Goal: Information Seeking & Learning: Learn about a topic

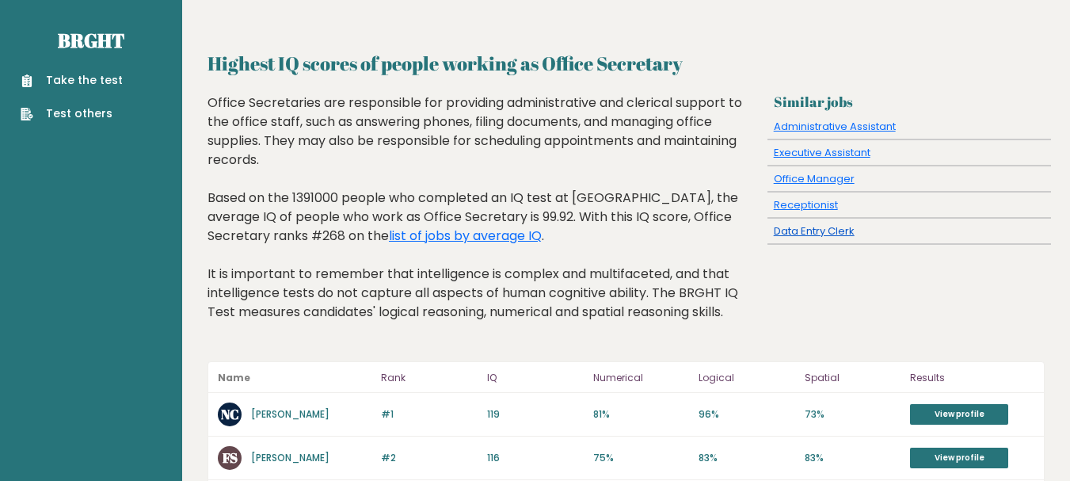
click at [804, 235] on link "Data Entry Clerk" at bounding box center [814, 230] width 81 height 15
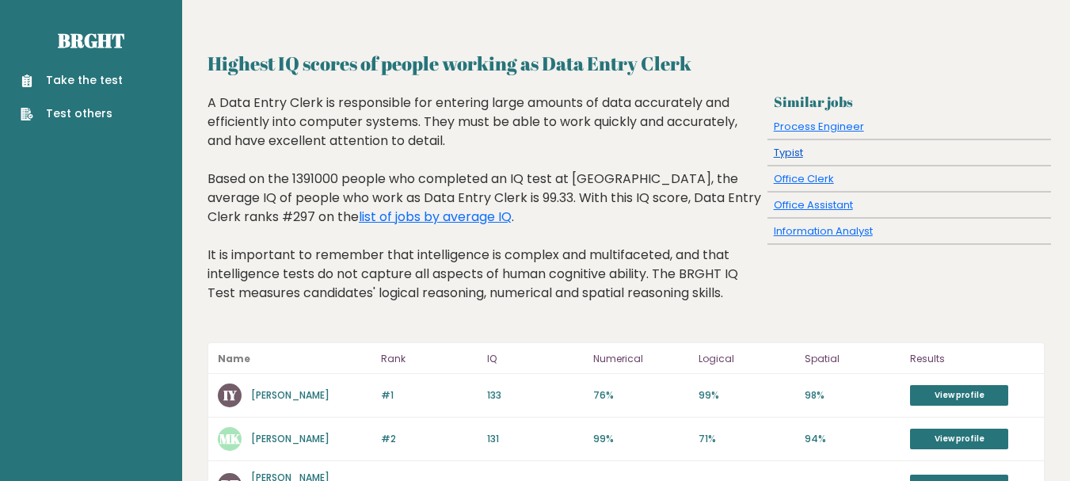
click at [787, 153] on link "Typist" at bounding box center [788, 152] width 29 height 15
click at [806, 209] on link "Office Assistant" at bounding box center [813, 204] width 79 height 15
click at [359, 224] on link "list of jobs by average IQ" at bounding box center [435, 217] width 153 height 18
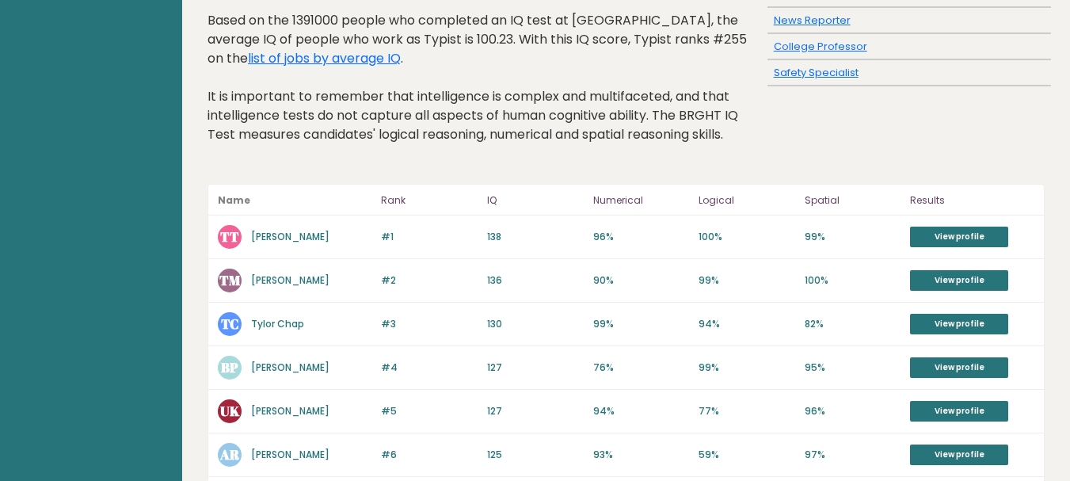
scroll to position [254, 0]
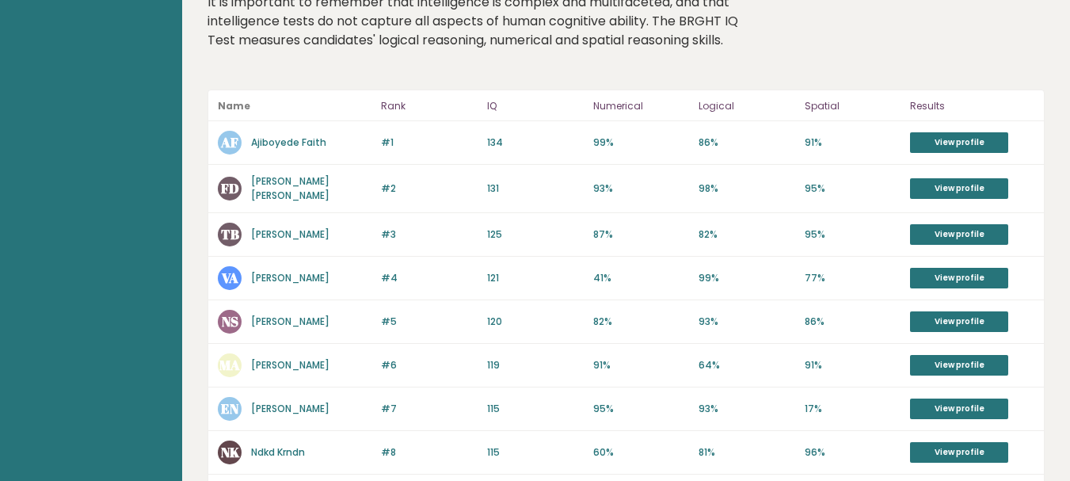
scroll to position [254, 0]
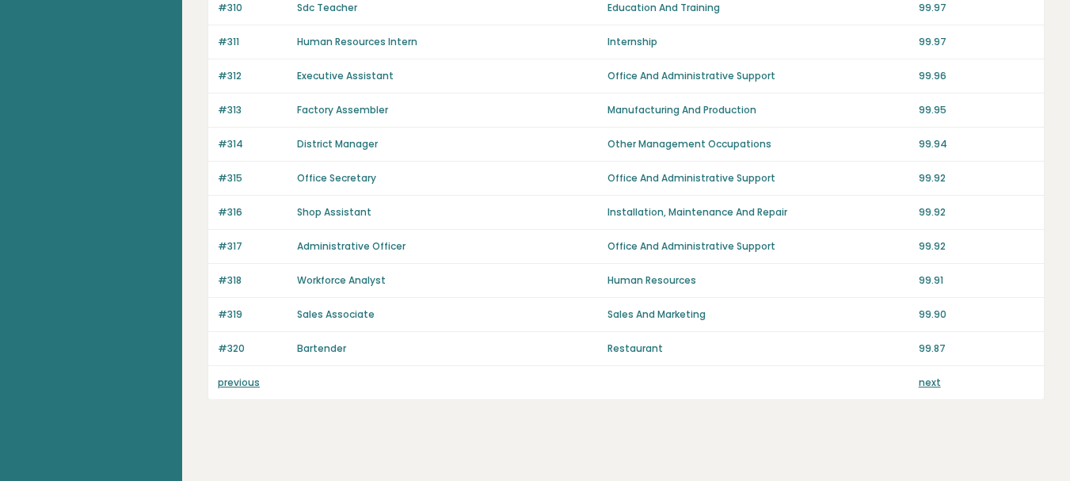
scroll to position [1196, 0]
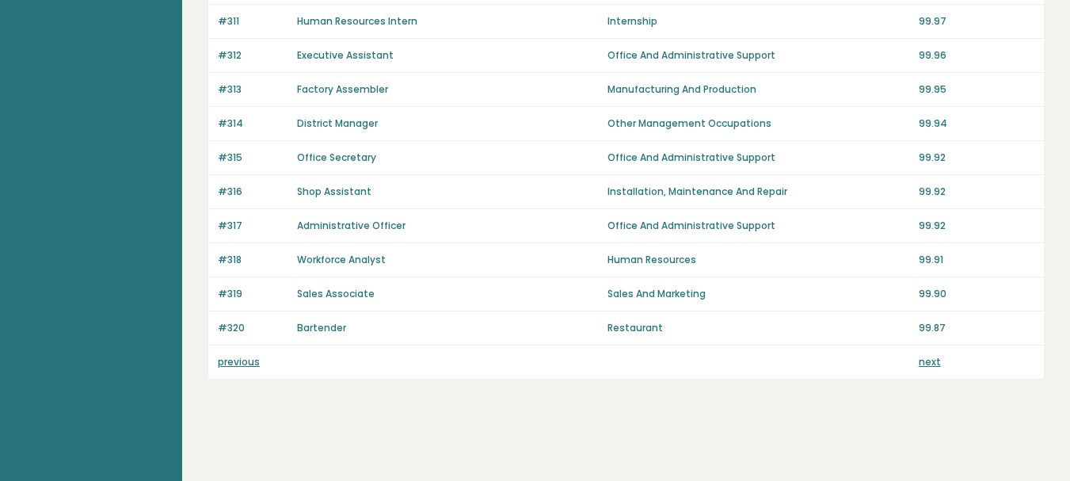
click at [932, 368] on link "next" at bounding box center [930, 361] width 22 height 13
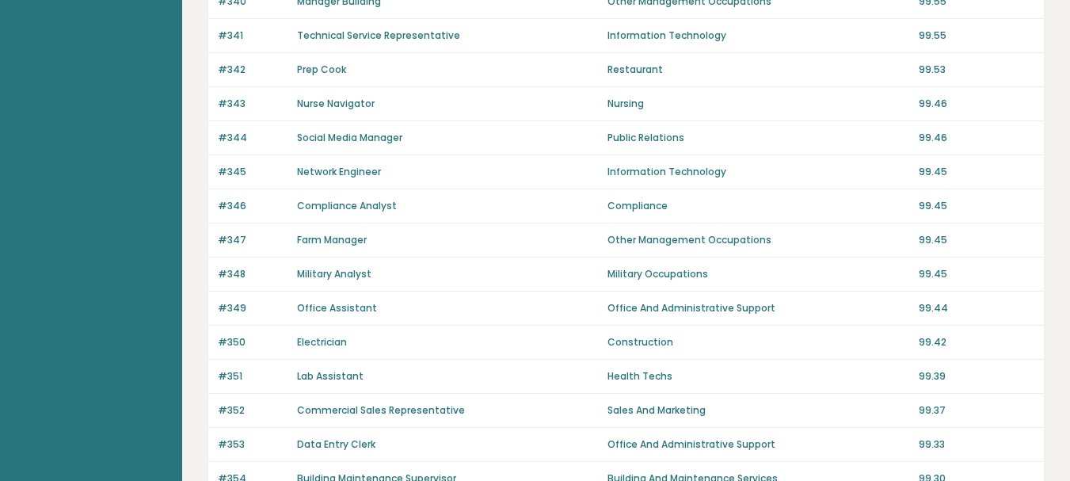
scroll to position [1196, 0]
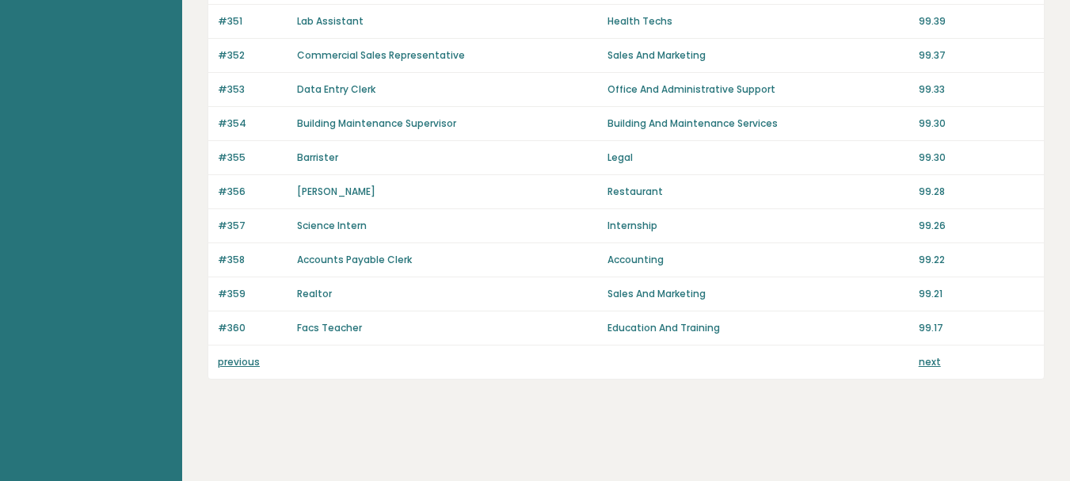
click at [250, 355] on link "previous" at bounding box center [239, 361] width 42 height 13
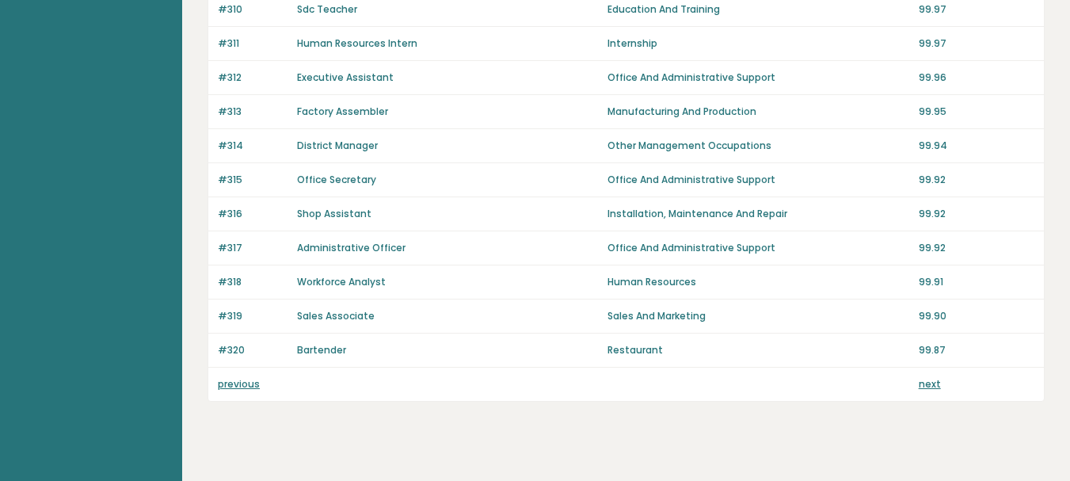
scroll to position [1196, 0]
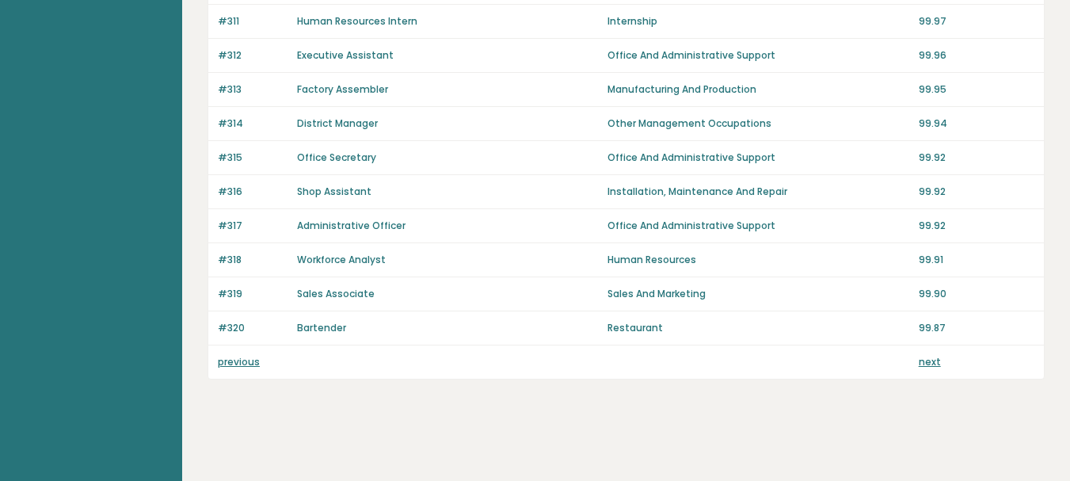
click at [237, 365] on link "previous" at bounding box center [239, 361] width 42 height 13
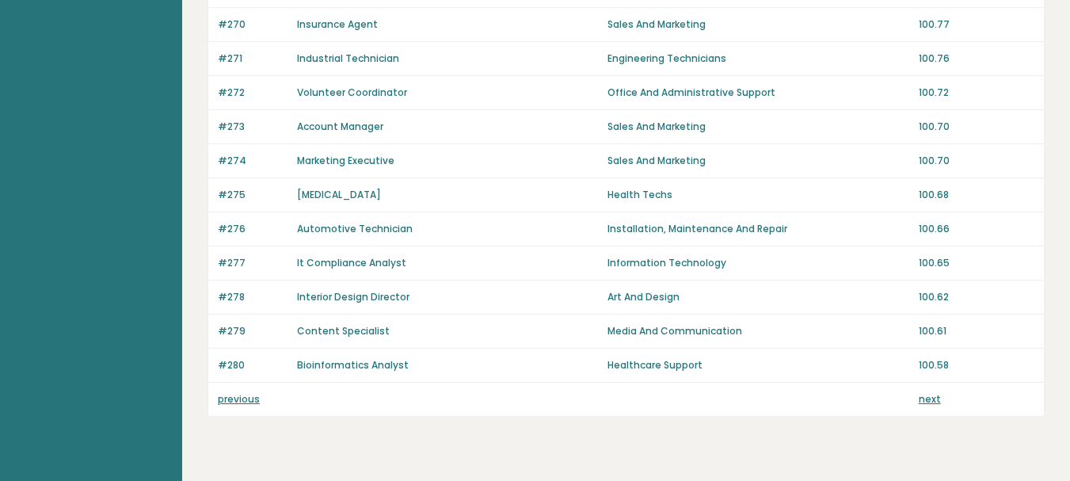
scroll to position [1196, 0]
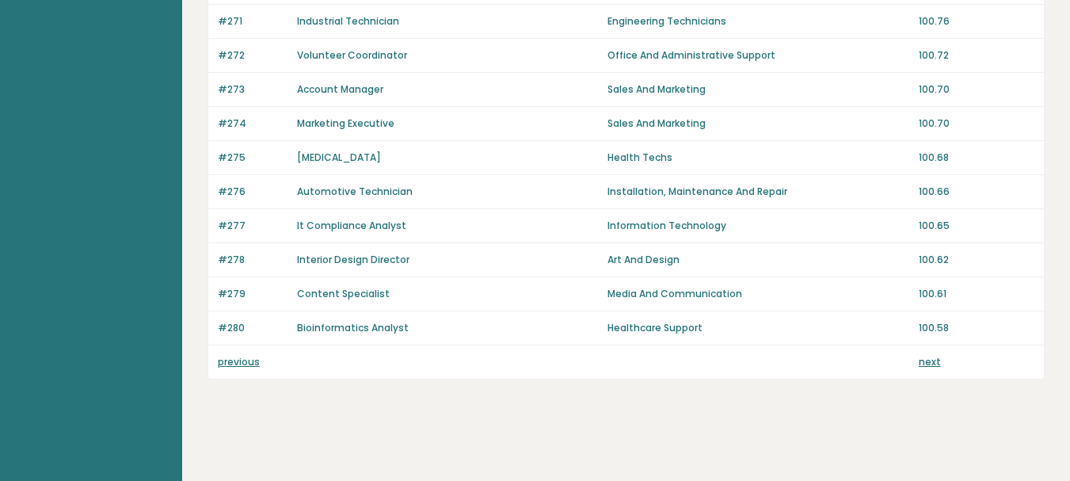
click at [238, 365] on link "previous" at bounding box center [239, 361] width 42 height 13
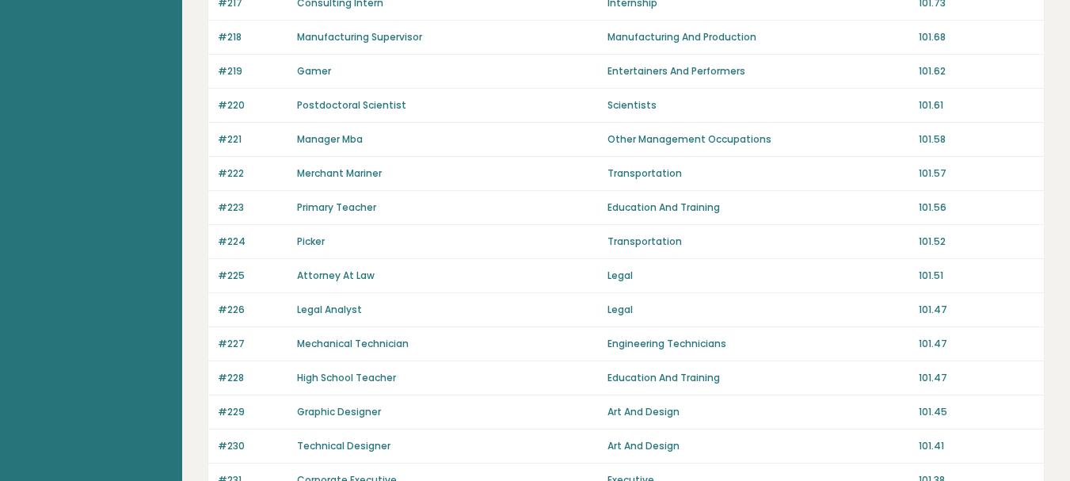
scroll to position [1158, 0]
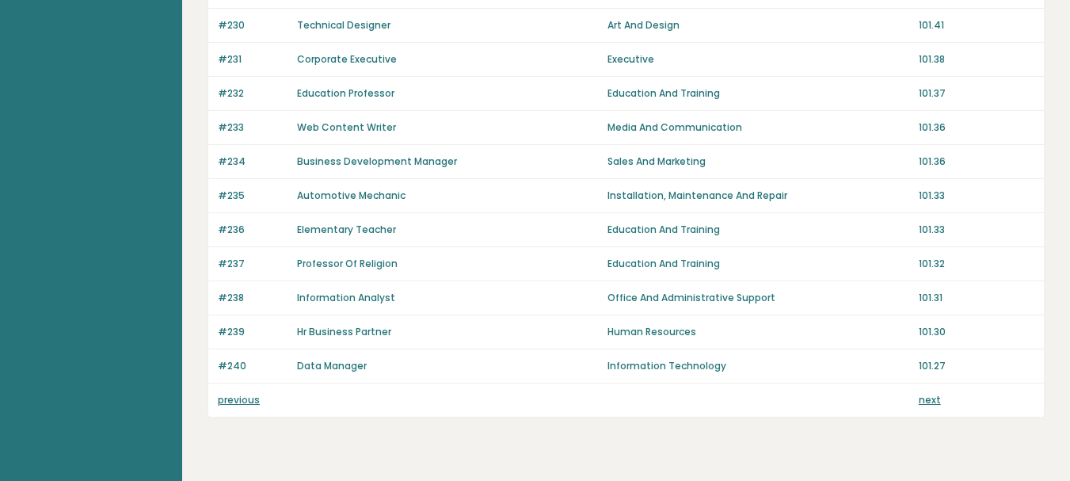
click at [227, 402] on link "previous" at bounding box center [239, 399] width 42 height 13
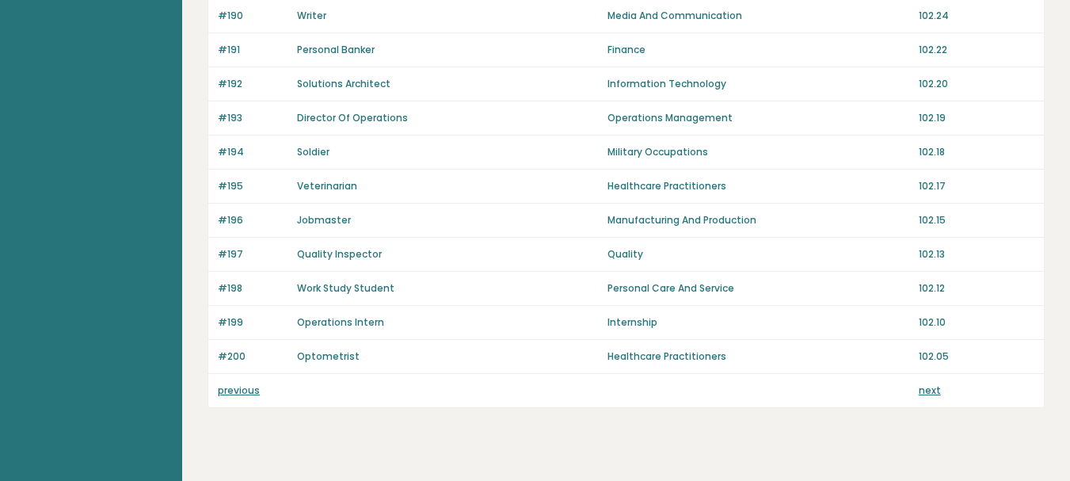
scroll to position [1196, 0]
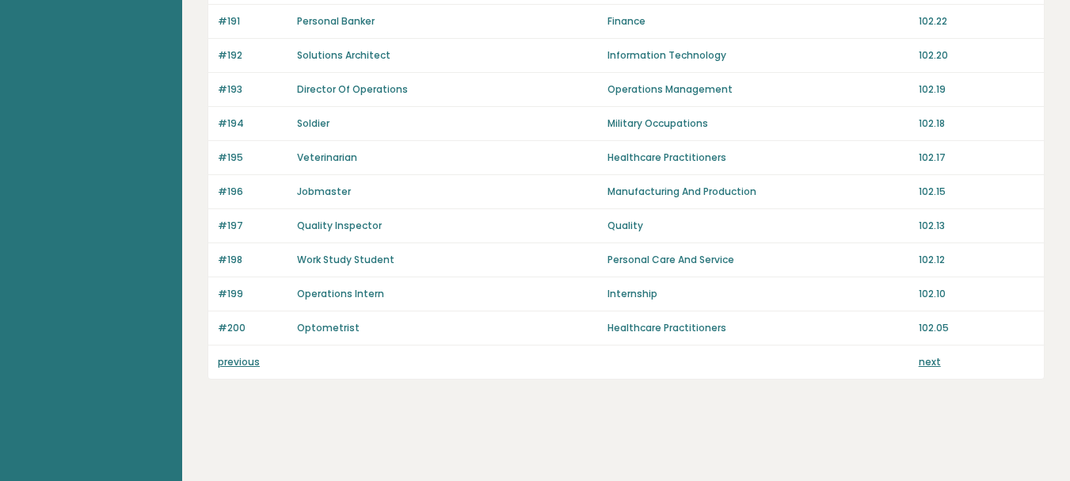
click at [228, 361] on link "previous" at bounding box center [239, 361] width 42 height 13
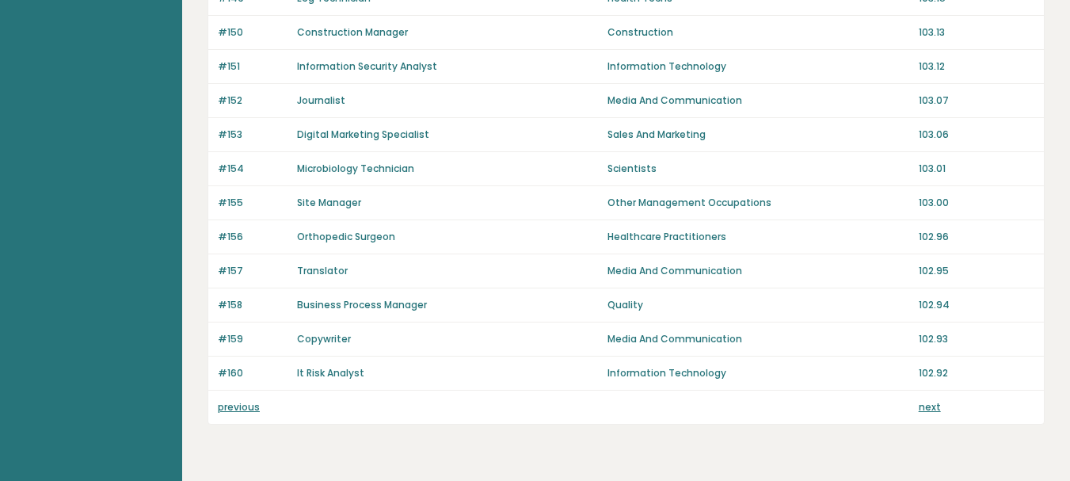
scroll to position [1196, 0]
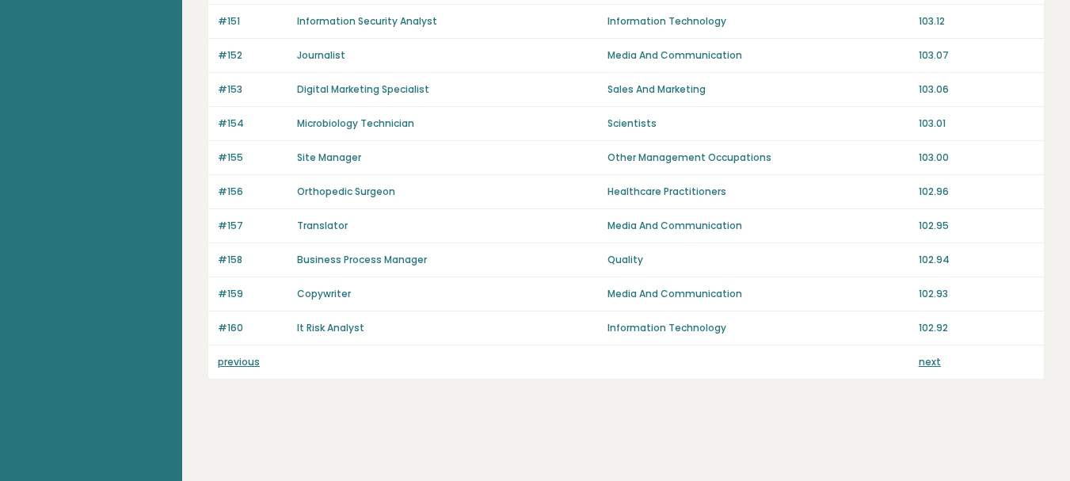
click at [228, 361] on link "previous" at bounding box center [239, 361] width 42 height 13
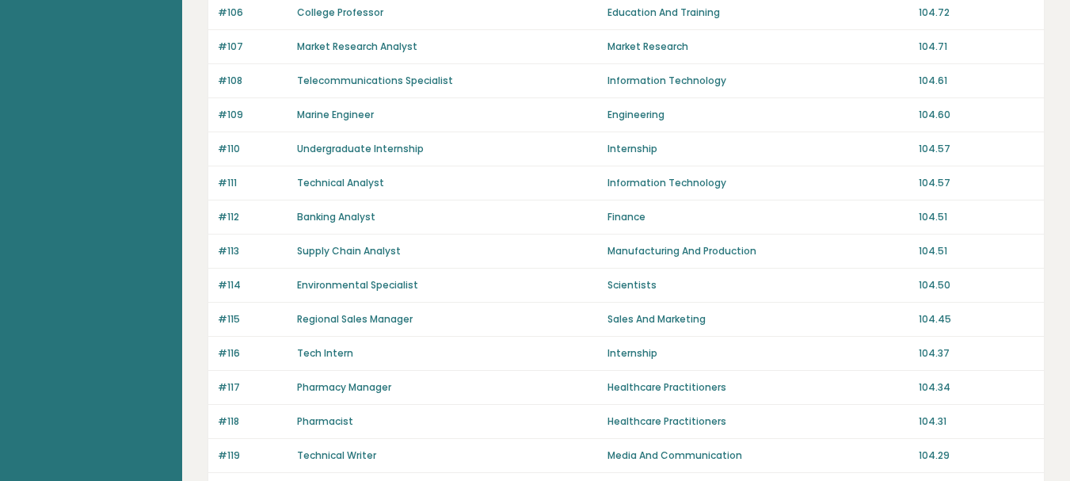
scroll to position [1196, 0]
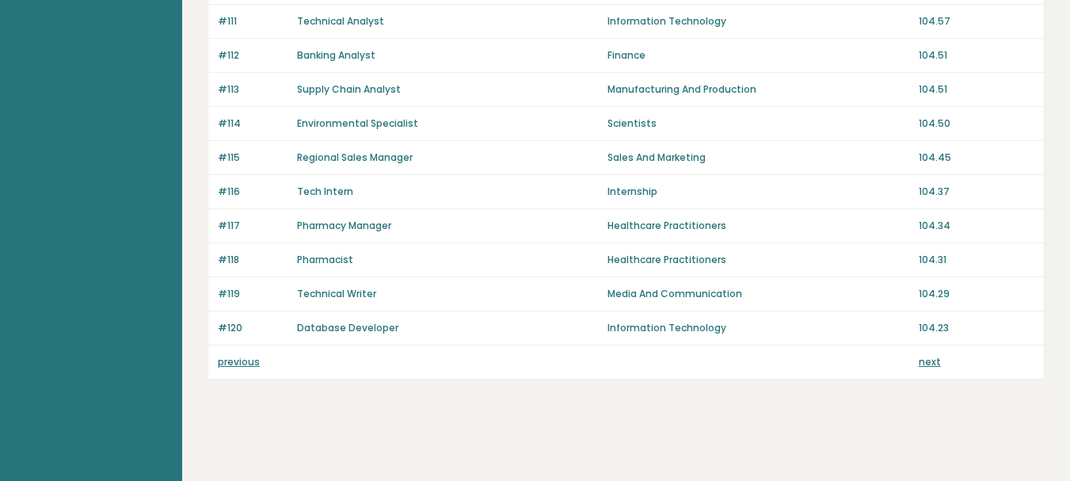
click at [246, 362] on link "previous" at bounding box center [239, 361] width 42 height 13
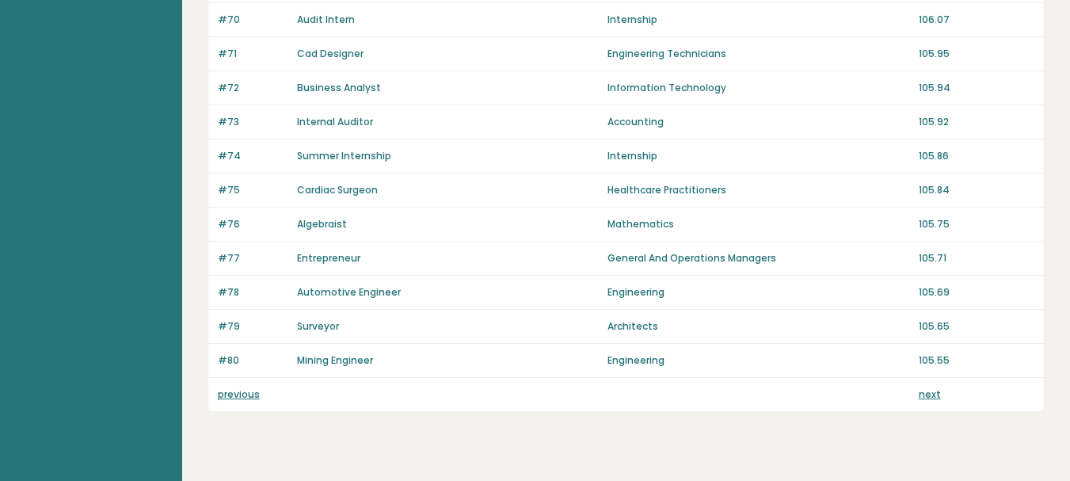
scroll to position [1196, 0]
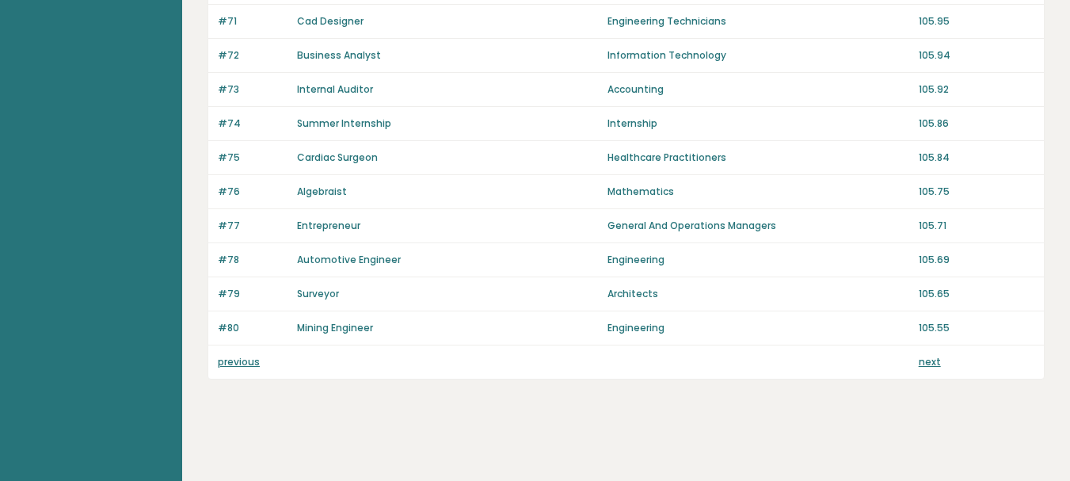
click at [244, 362] on link "previous" at bounding box center [239, 361] width 42 height 13
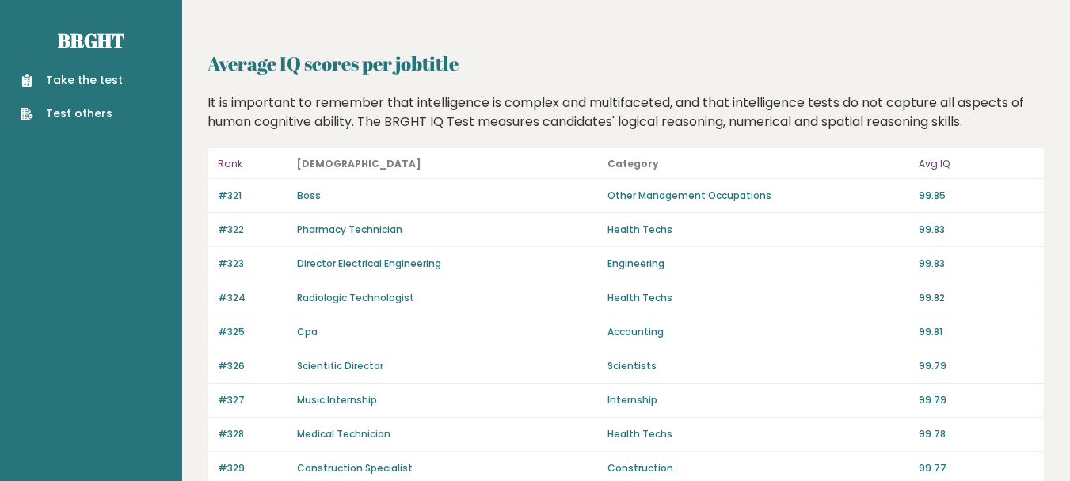
scroll to position [1196, 0]
